Goal: Task Accomplishment & Management: Use online tool/utility

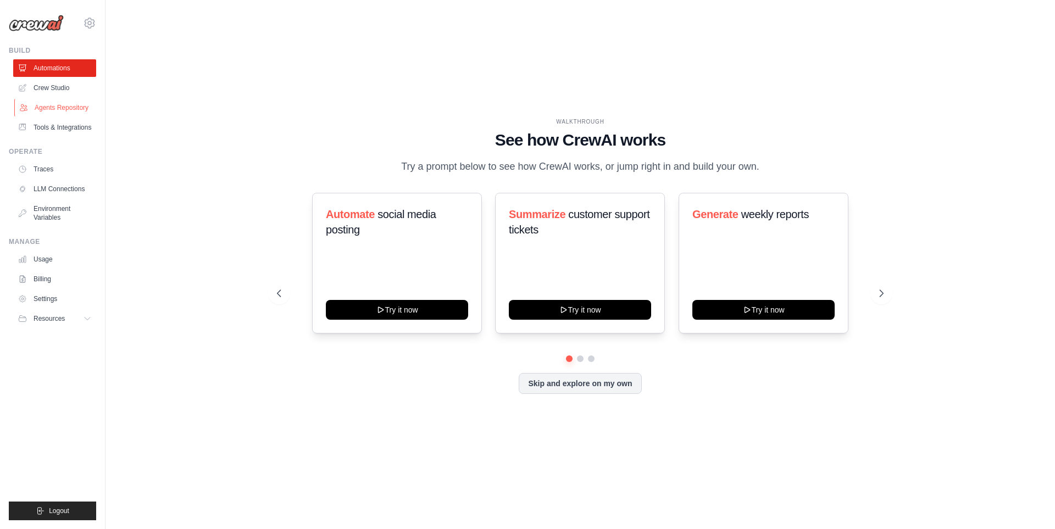
click at [68, 107] on link "Agents Repository" at bounding box center [55, 108] width 83 height 18
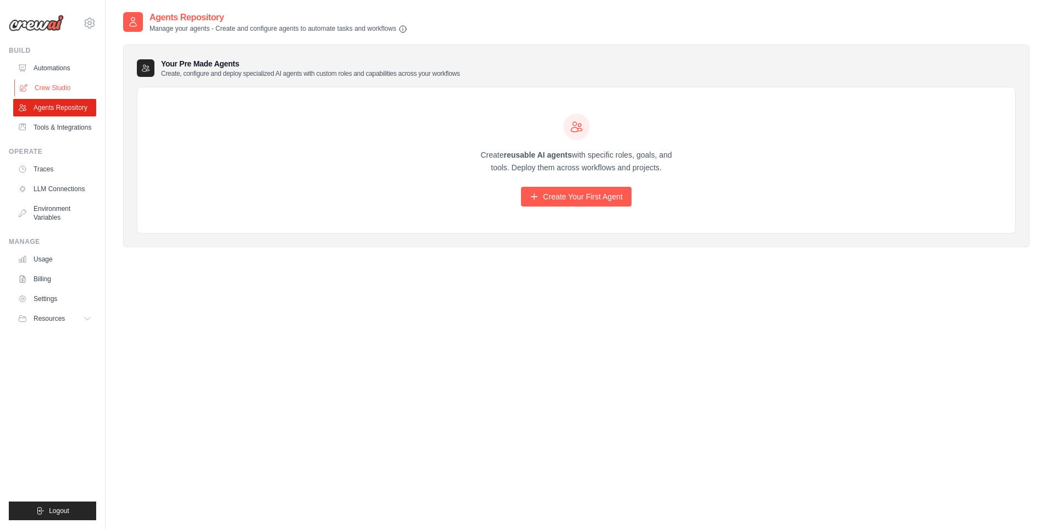
click at [67, 82] on link "Crew Studio" at bounding box center [55, 88] width 83 height 18
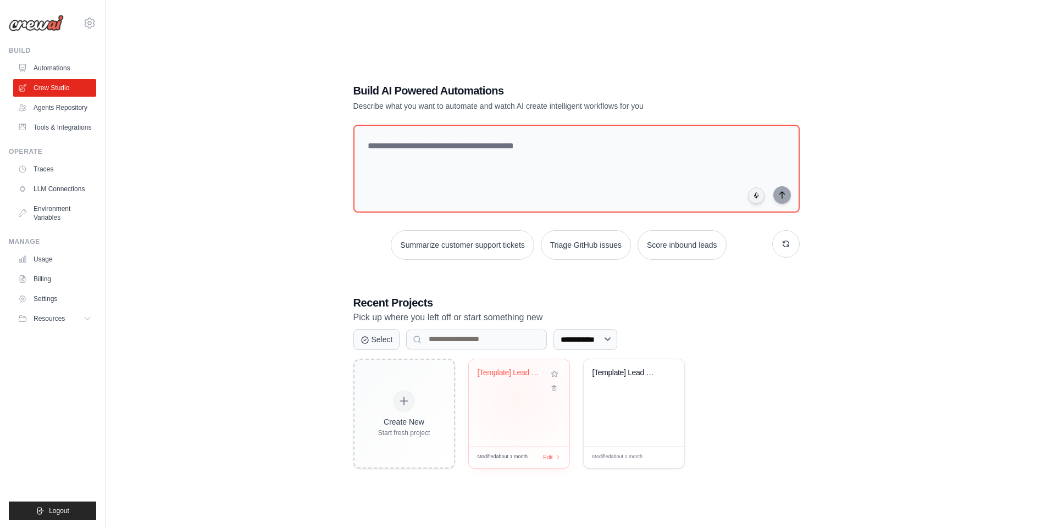
click at [518, 397] on div "[Template] Lead Scoring and Strateg..." at bounding box center [519, 402] width 101 height 87
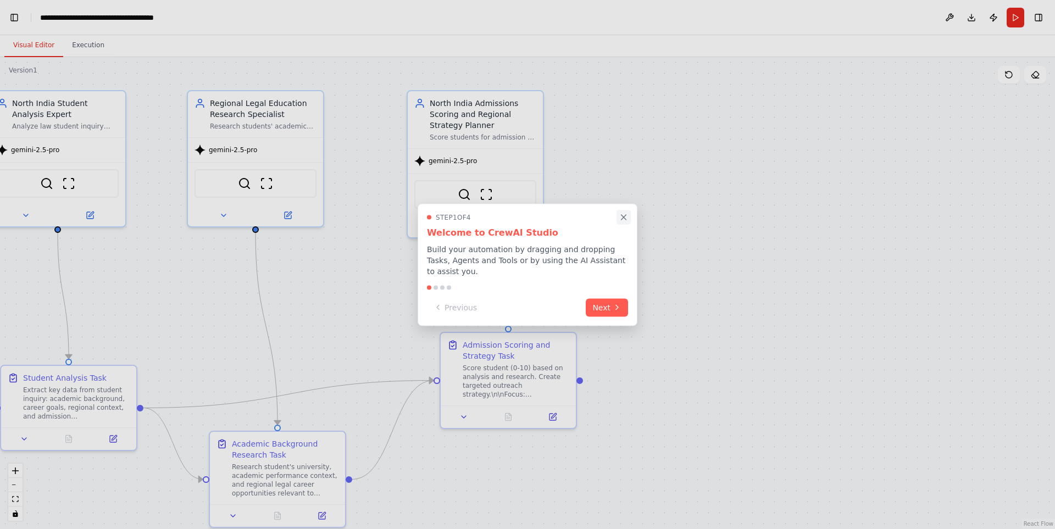
click at [629, 221] on button "Close walkthrough" at bounding box center [624, 217] width 14 height 14
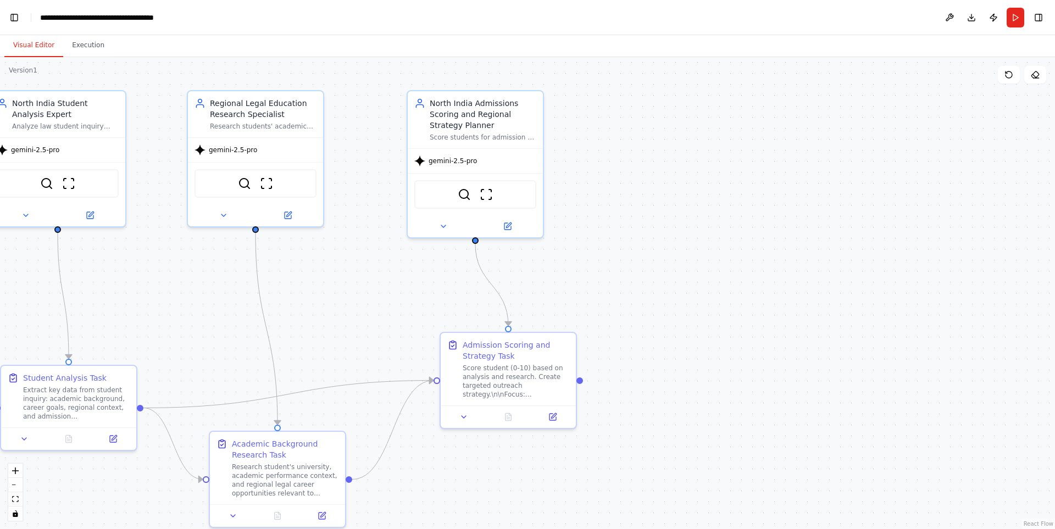
scroll to position [160086, 0]
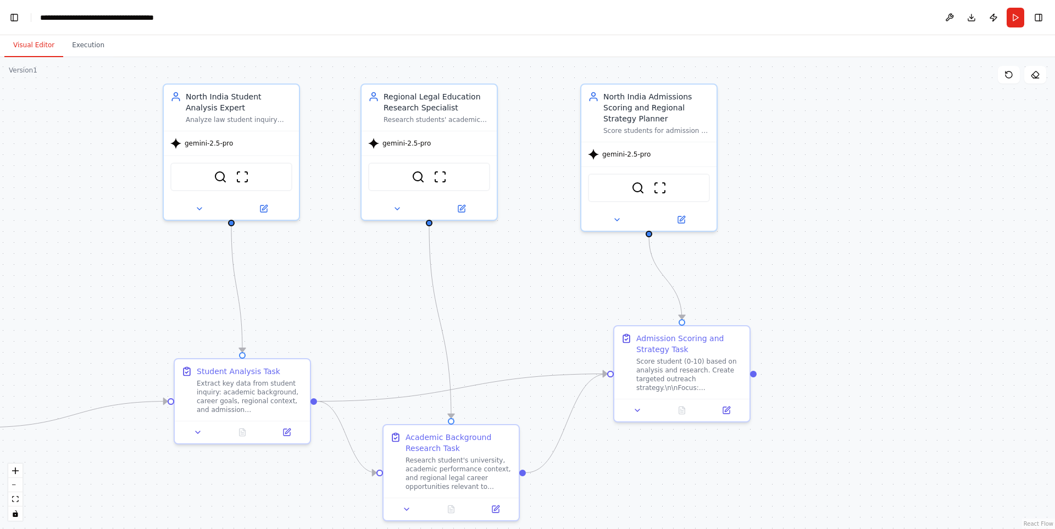
drag, startPoint x: 119, startPoint y: 303, endPoint x: 292, endPoint y: 296, distance: 173.8
click at [292, 296] on div ".deletable-edge-delete-btn { width: 20px; height: 20px; border: 0px solid #ffff…" at bounding box center [527, 293] width 1055 height 472
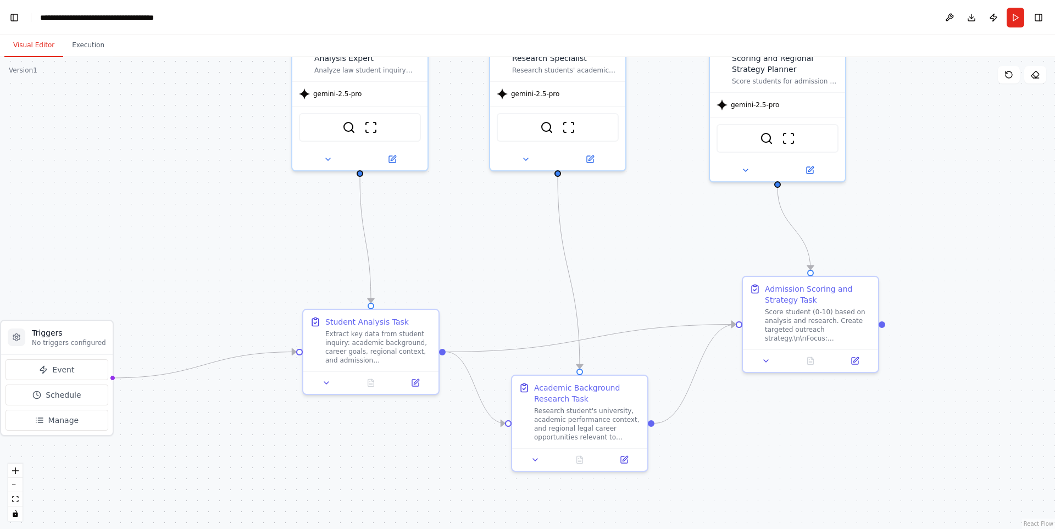
drag, startPoint x: 341, startPoint y: 276, endPoint x: 429, endPoint y: 236, distance: 96.4
click at [429, 236] on div ".deletable-edge-delete-btn { width: 20px; height: 20px; border: 0px solid #ffff…" at bounding box center [527, 293] width 1055 height 472
drag, startPoint x: 88, startPoint y: 336, endPoint x: 115, endPoint y: 311, distance: 36.9
click at [115, 311] on h3 "Triggers" at bounding box center [96, 311] width 74 height 11
click at [271, 352] on icon "Edge from triggers to 38a434b5-a8ee-47bb-81e6-944f5a87230e" at bounding box center [217, 354] width 157 height 4
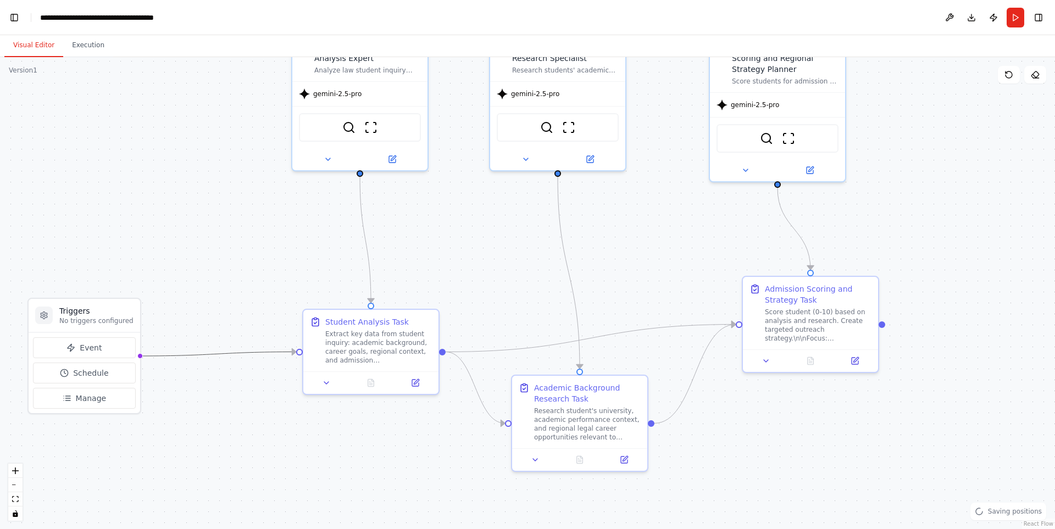
click at [271, 352] on icon "Edge from triggers to 38a434b5-a8ee-47bb-81e6-944f5a87230e" at bounding box center [217, 354] width 157 height 4
drag, startPoint x: 271, startPoint y: 348, endPoint x: 218, endPoint y: 363, distance: 55.3
click at [218, 363] on div ".deletable-edge-delete-btn { width: 20px; height: 20px; border: 0px solid #ffff…" at bounding box center [527, 293] width 1055 height 472
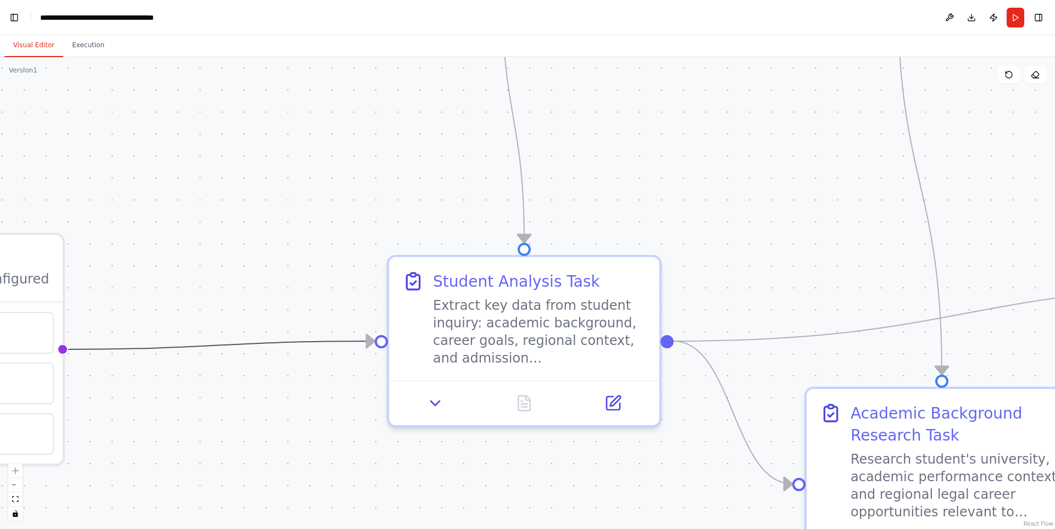
click at [226, 342] on icon "Edge from triggers to 38a434b5-a8ee-47bb-81e6-944f5a87230e" at bounding box center [217, 345] width 314 height 8
